Goal: Learn about a topic: Learn about a topic

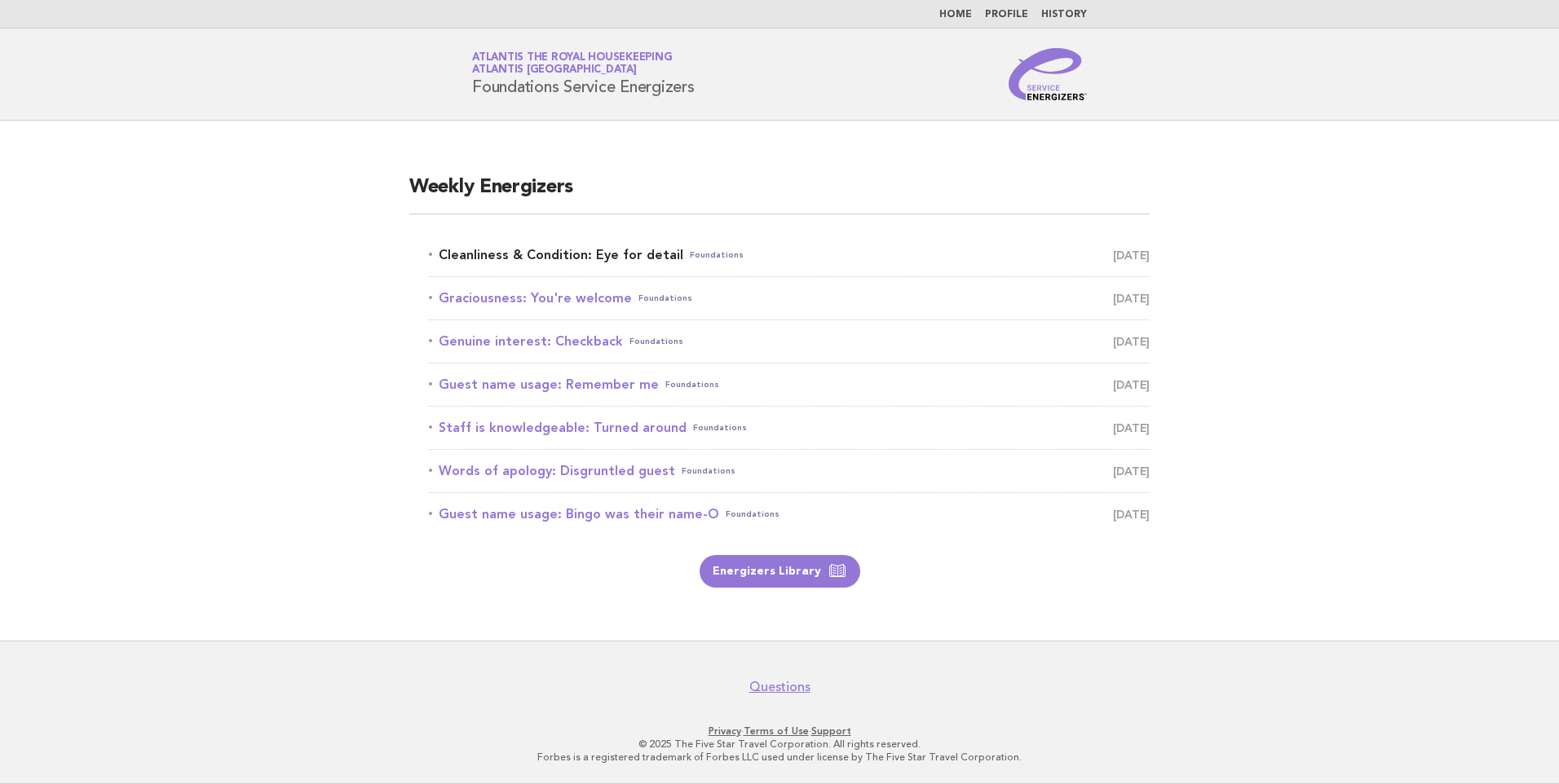
click at [582, 253] on link "Cleanliness & Condition: Eye for detail Foundations October 6" at bounding box center [789, 254] width 721 height 23
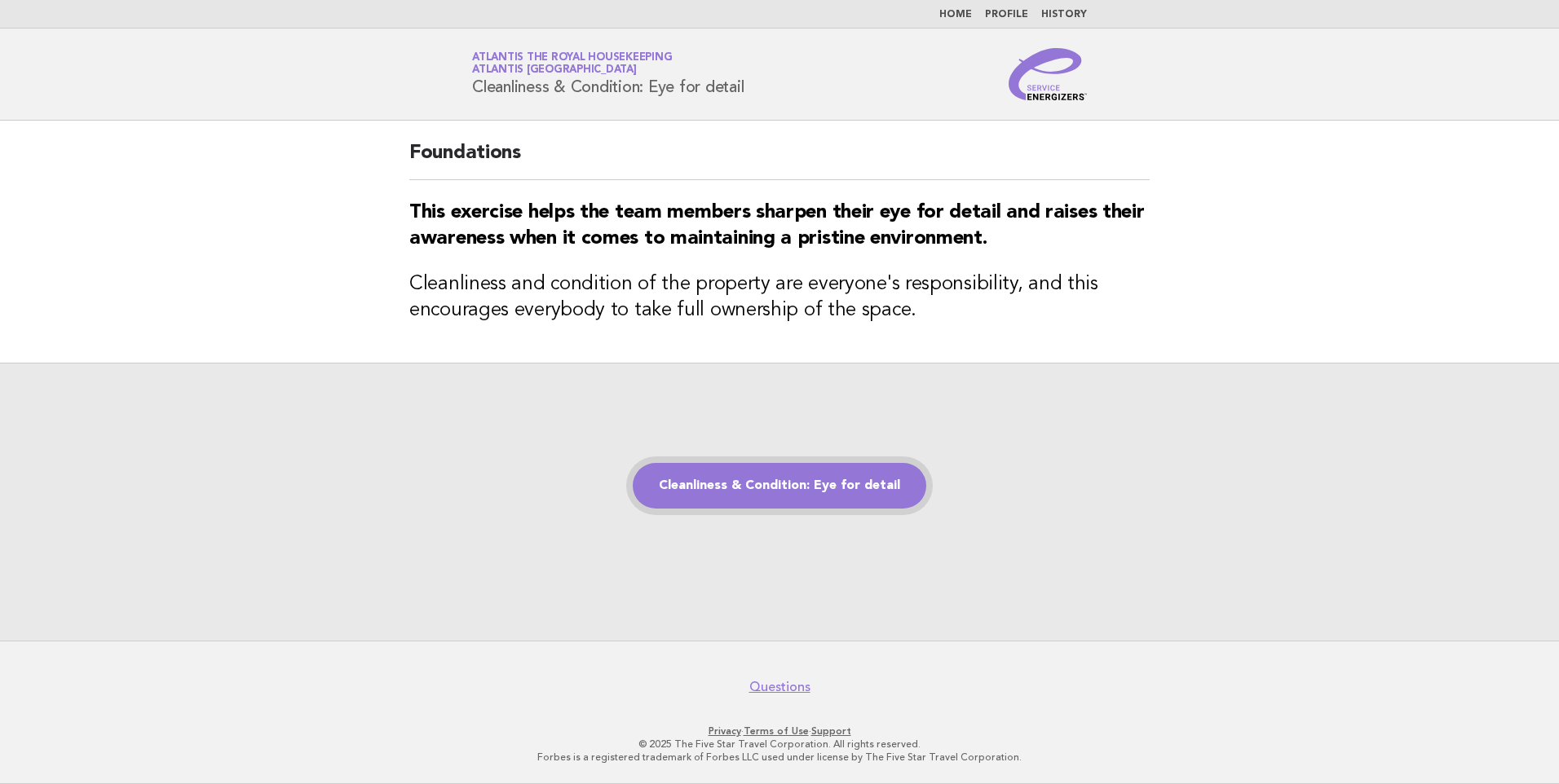
click at [733, 480] on link "Cleanliness & Condition: Eye for detail" at bounding box center [779, 486] width 293 height 45
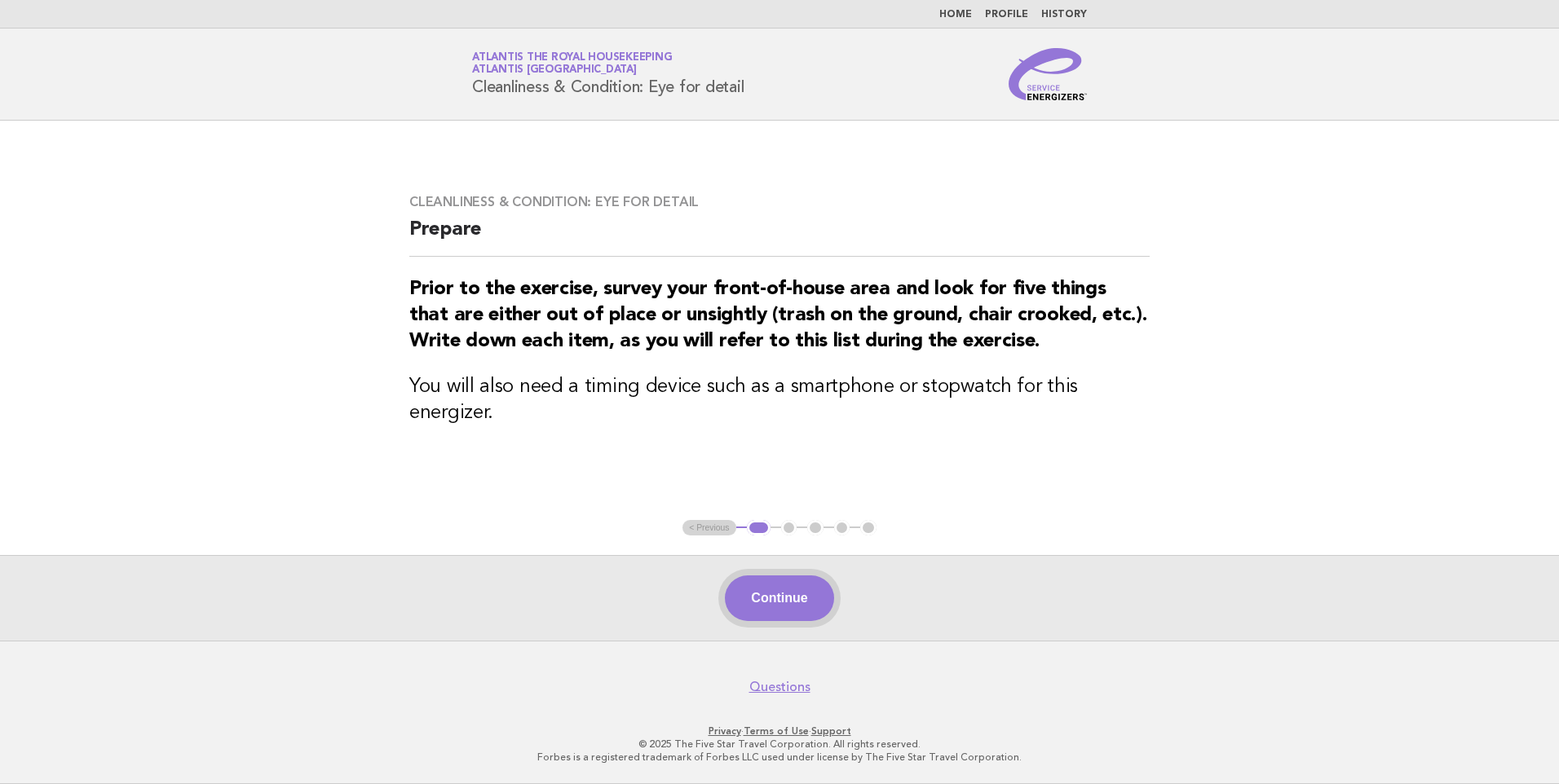
click at [790, 598] on button "Continue" at bounding box center [778, 598] width 109 height 45
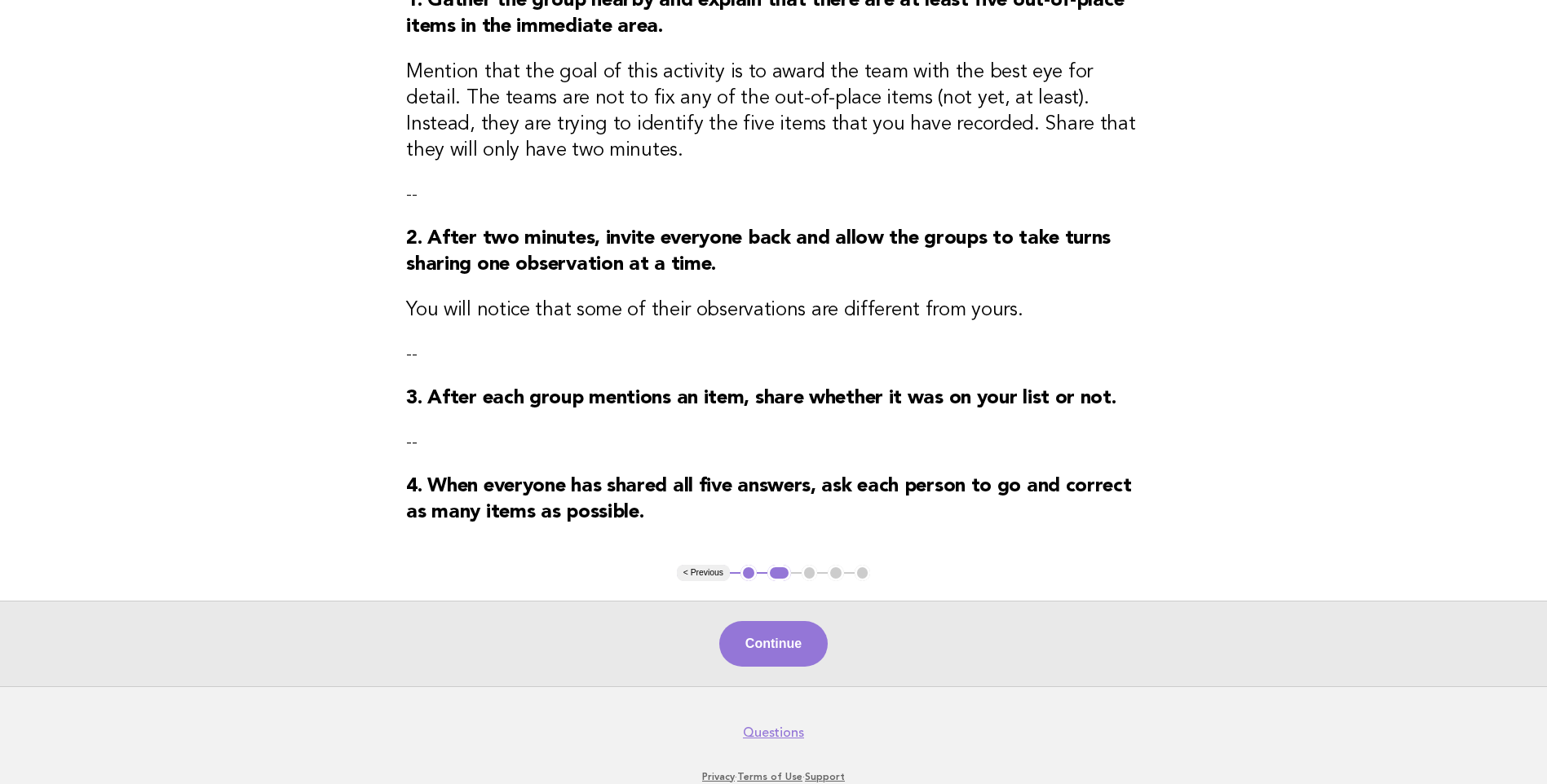
scroll to position [244, 0]
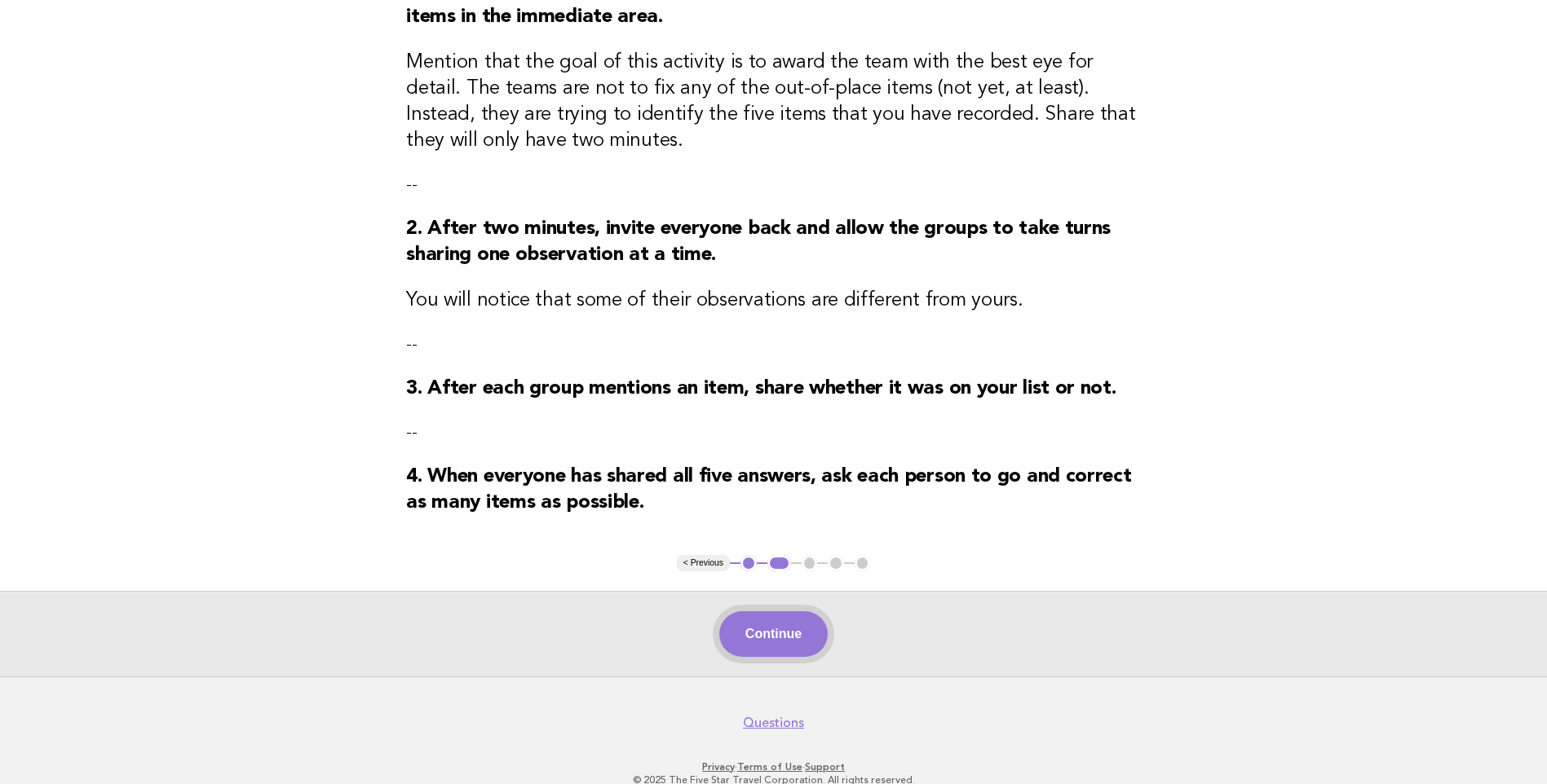
click at [798, 648] on button "Continue" at bounding box center [774, 634] width 109 height 45
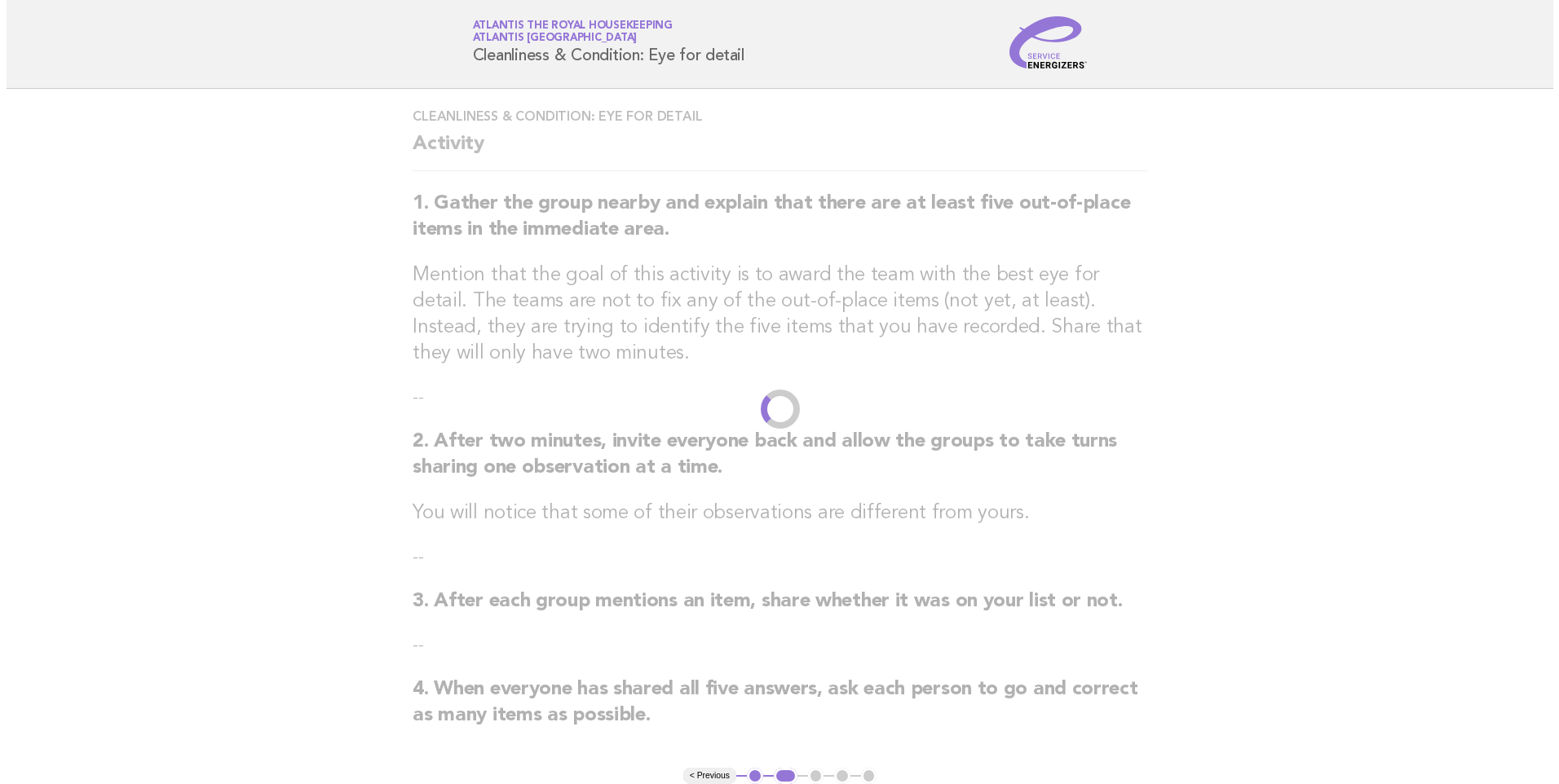
scroll to position [0, 0]
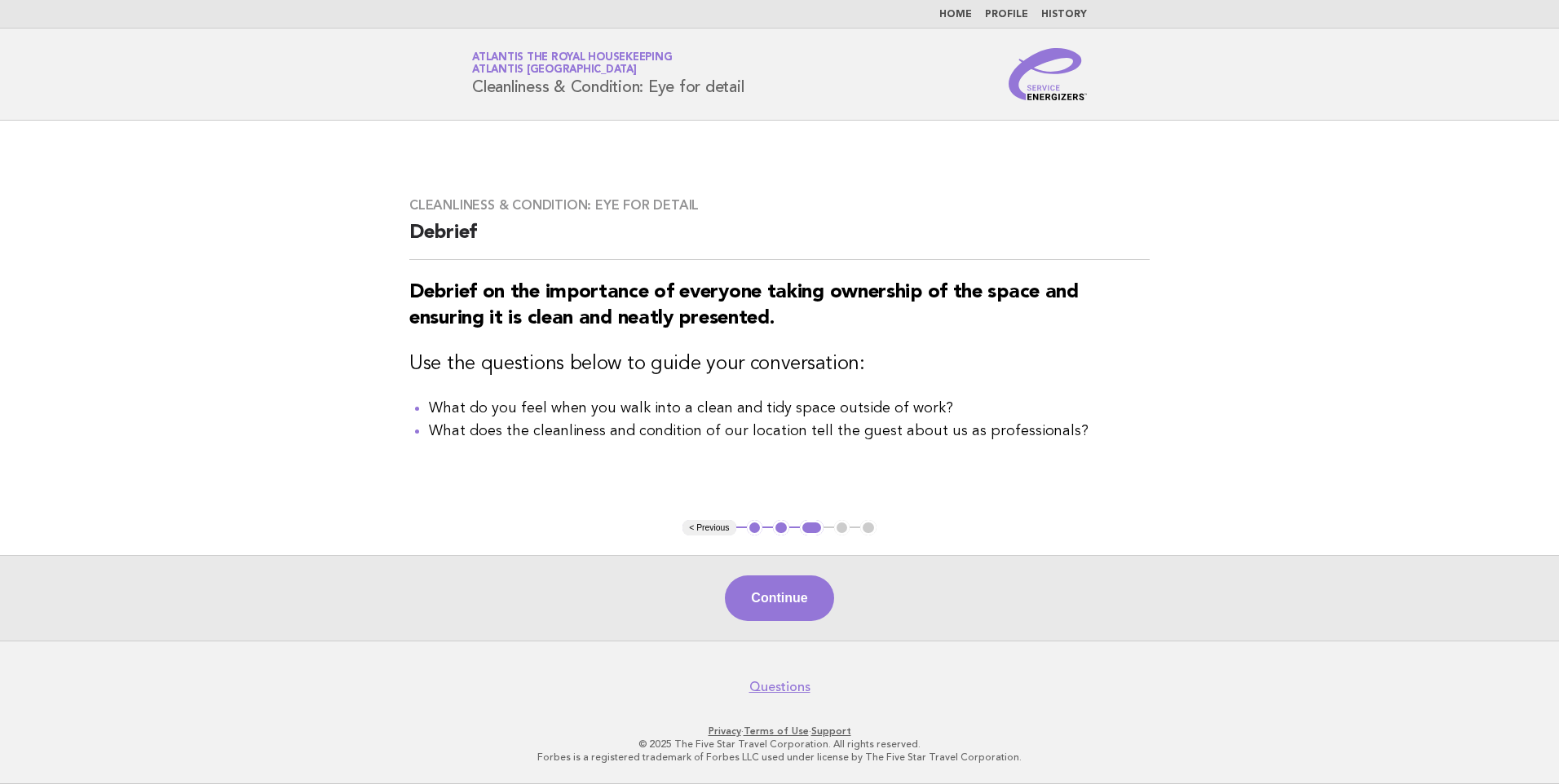
click at [965, 14] on link "Home" at bounding box center [955, 15] width 33 height 10
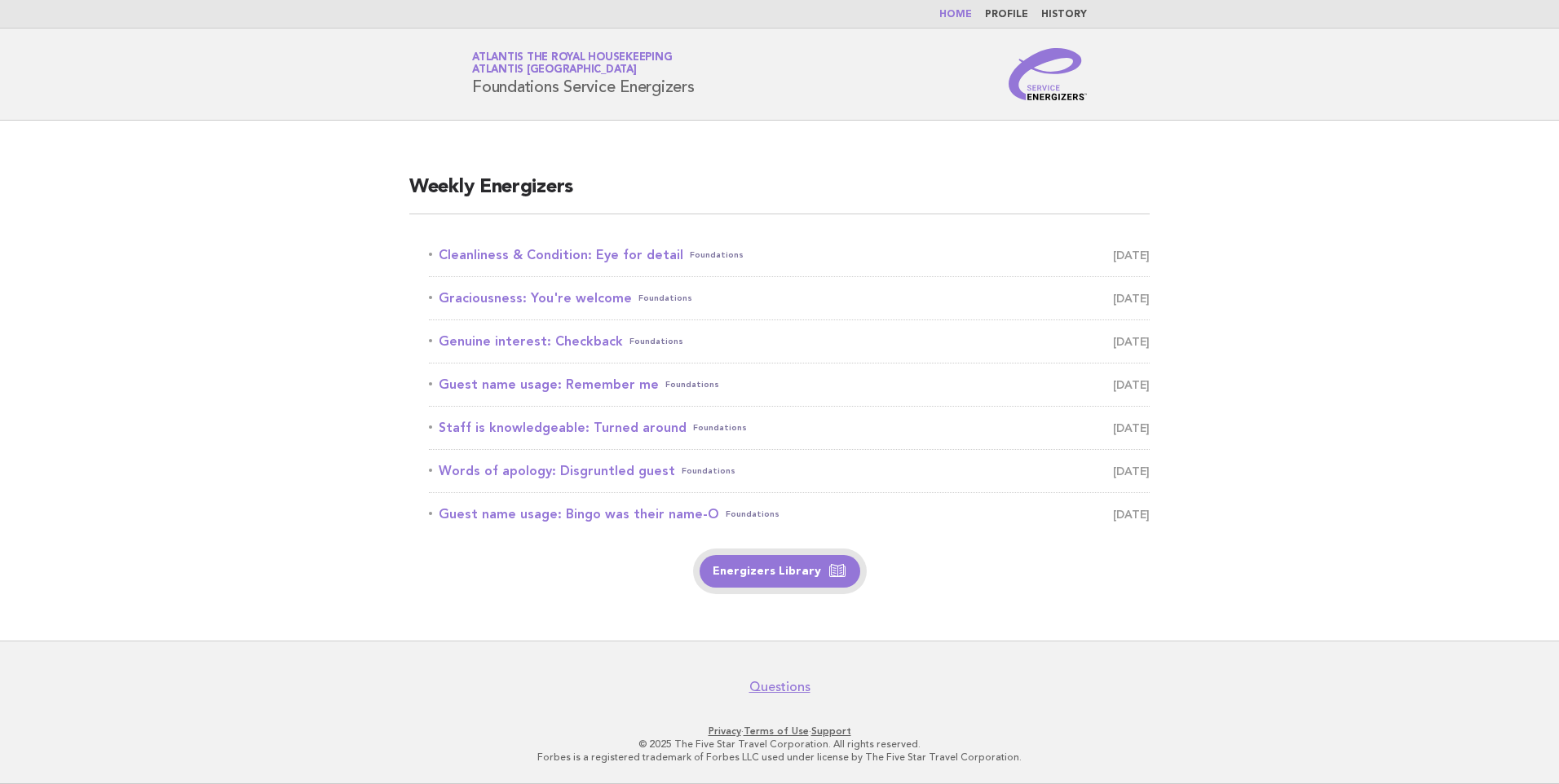
click at [787, 567] on link "Energizers Library" at bounding box center [779, 571] width 161 height 33
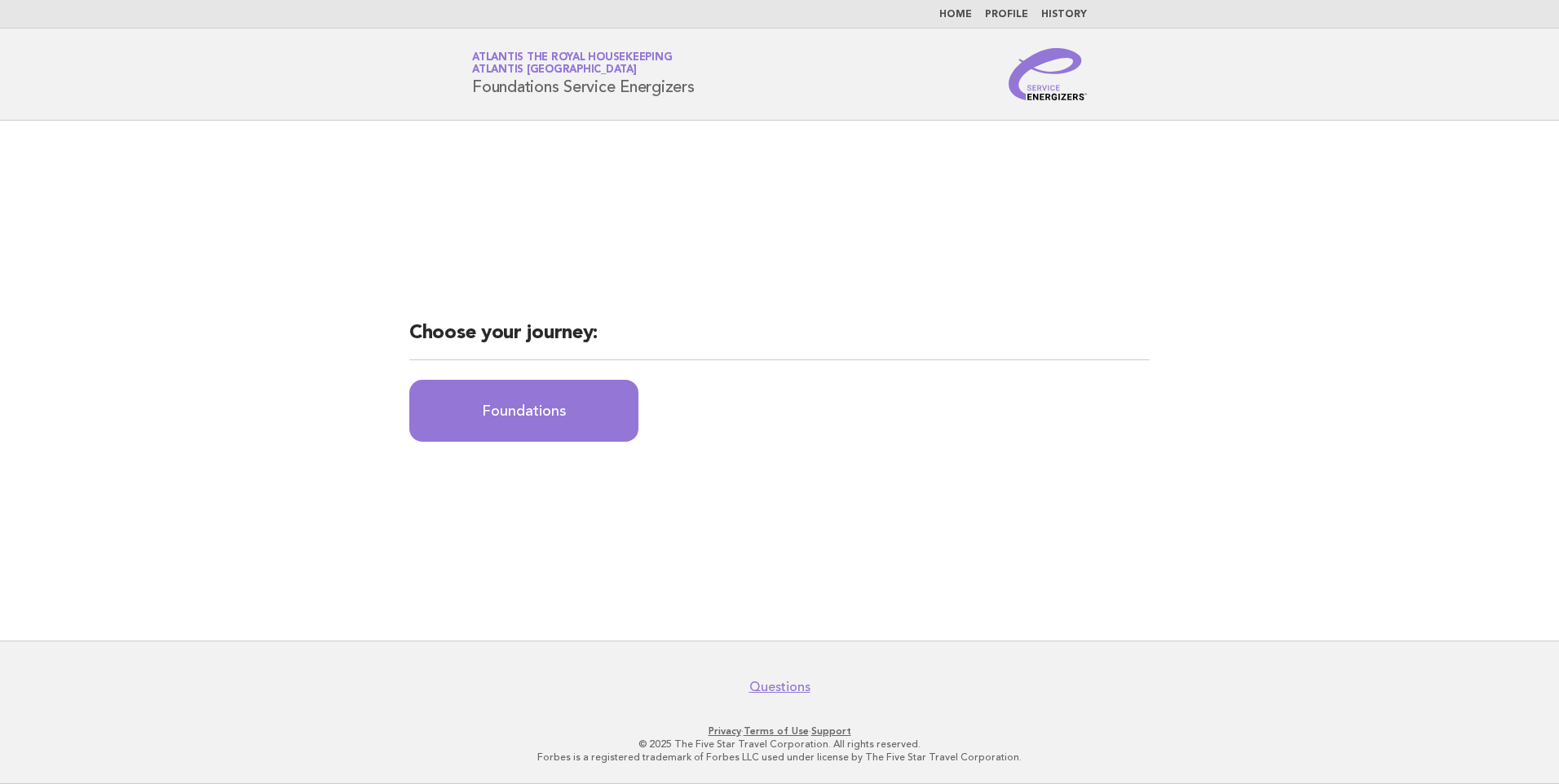
click at [961, 8] on li "Home" at bounding box center [955, 14] width 33 height 13
click at [961, 13] on link "Home" at bounding box center [955, 15] width 33 height 10
